Goal: Task Accomplishment & Management: Manage account settings

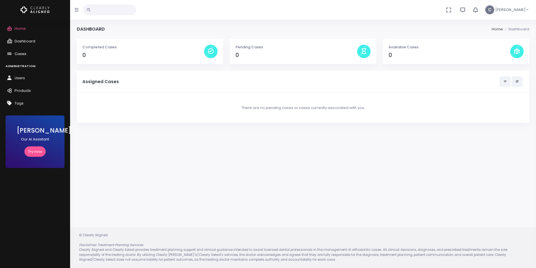
click at [20, 55] on span "Cases" at bounding box center [21, 53] width 12 height 5
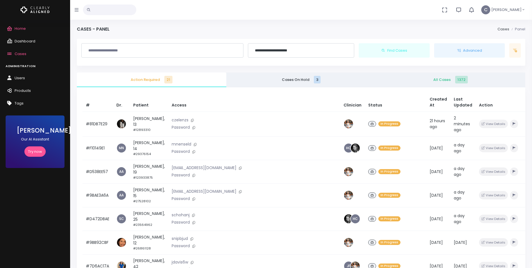
click at [123, 10] on input "text" at bounding box center [109, 9] width 53 height 11
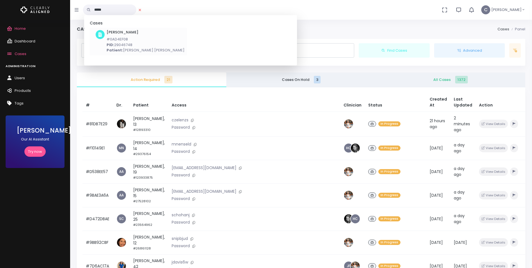
type input "*****"
click at [133, 45] on p "PID: 29046748" at bounding box center [146, 45] width 78 height 6
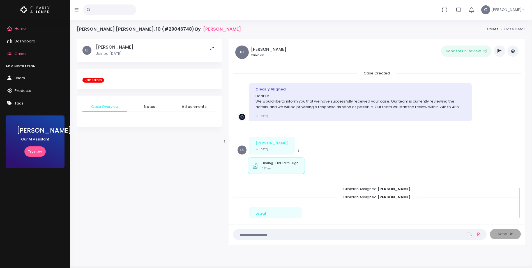
scroll to position [551, 0]
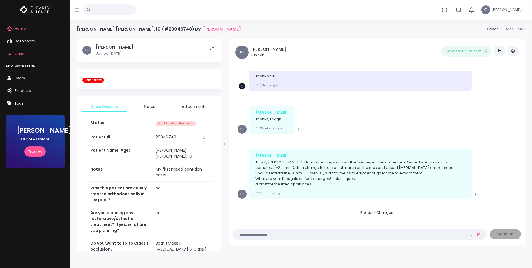
click at [511, 51] on icon "button" at bounding box center [513, 51] width 4 height 4
click at [512, 52] on icon "button" at bounding box center [513, 51] width 4 height 4
click at [514, 54] on button "button" at bounding box center [512, 50] width 11 height 11
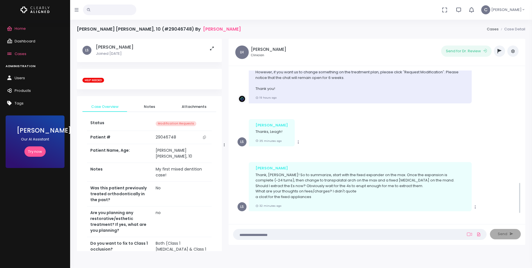
scroll to position [523, 0]
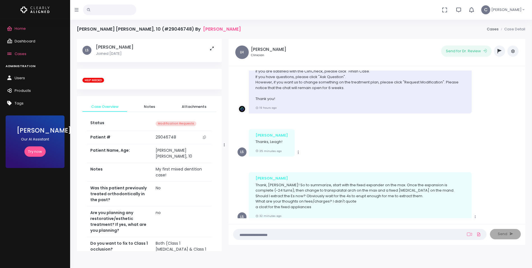
click at [513, 51] on icon "button" at bounding box center [513, 51] width 4 height 4
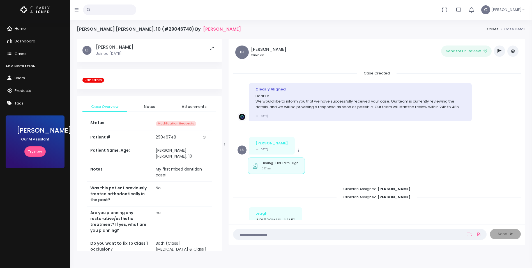
click at [513, 54] on button "button" at bounding box center [512, 50] width 11 height 11
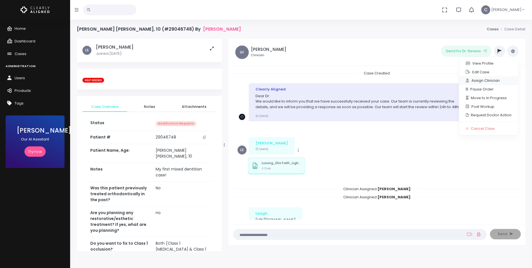
click at [482, 82] on link "Assign Clinician" at bounding box center [488, 80] width 59 height 9
